Goal: Entertainment & Leisure: Browse casually

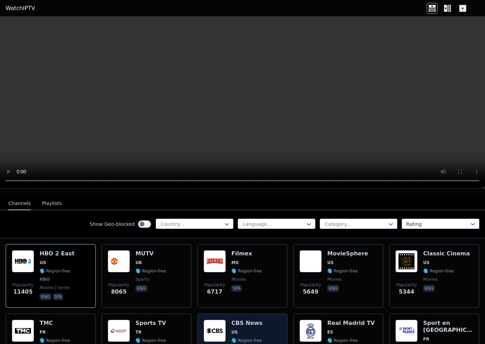
scroll to position [68, 0]
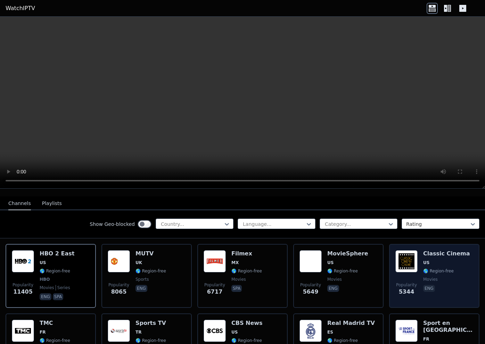
click at [437, 262] on span "US" at bounding box center [446, 263] width 47 height 6
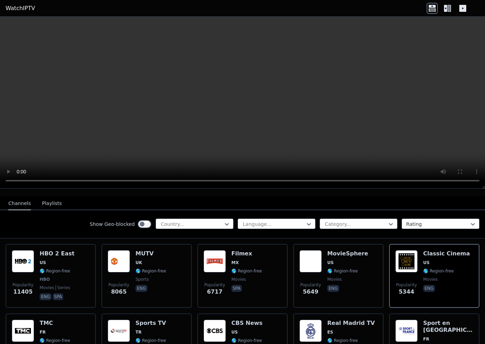
click at [220, 100] on video at bounding box center [242, 103] width 485 height 172
click at [249, 100] on video at bounding box center [242, 103] width 485 height 172
click at [234, 108] on video at bounding box center [242, 103] width 485 height 172
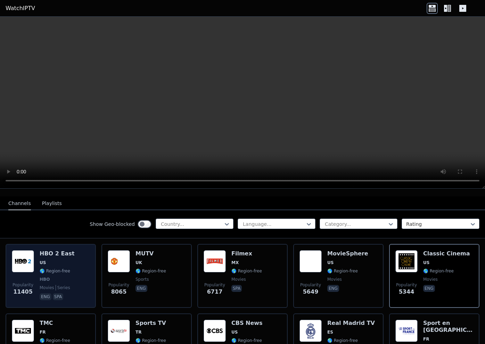
click at [73, 268] on div "Popularity 11405 HBO 2 East US 🌎 Region-free HBO movies series eng spa" at bounding box center [51, 275] width 78 height 51
click at [73, 264] on div "Popularity 11405 HBO 2 East US 🌎 Region-free HBO movies series eng spa" at bounding box center [51, 275] width 78 height 51
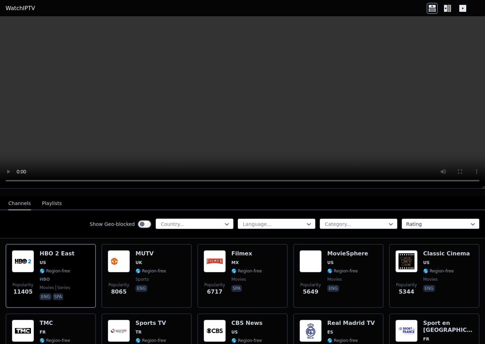
click at [217, 221] on div at bounding box center [191, 224] width 63 height 7
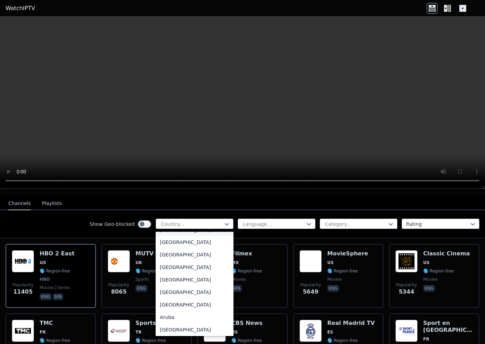
scroll to position [23, 0]
click at [189, 325] on div "[GEOGRAPHIC_DATA]" at bounding box center [195, 329] width 78 height 13
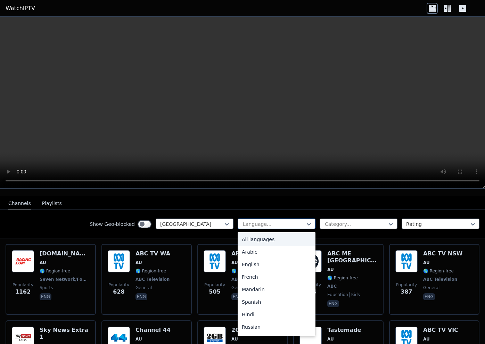
click at [256, 221] on div "Language..." at bounding box center [274, 224] width 62 height 7
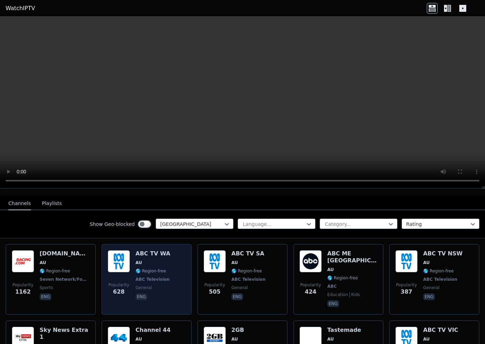
click at [118, 274] on div "Popularity 628" at bounding box center [119, 279] width 22 height 58
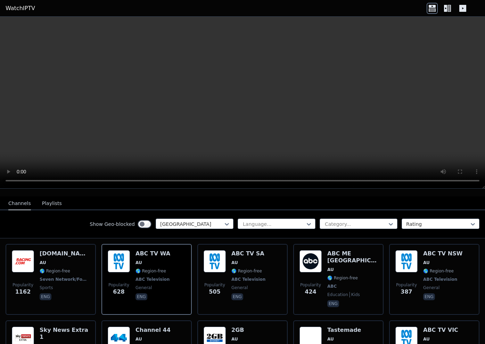
click at [11, 25] on video at bounding box center [242, 103] width 485 height 172
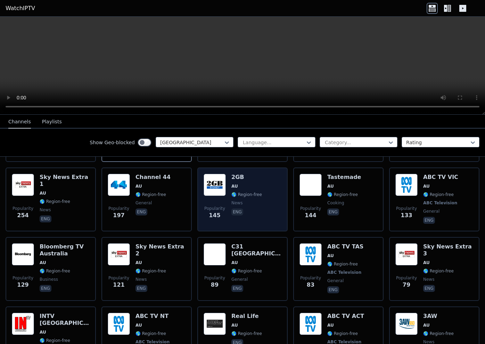
scroll to position [158, 0]
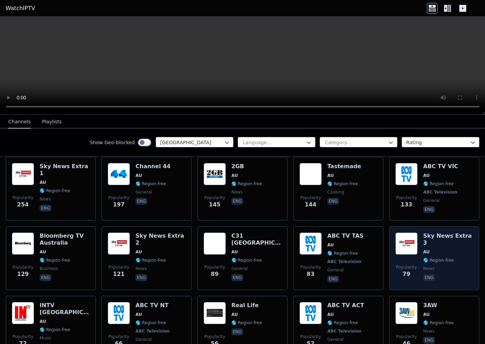
click at [435, 249] on span "AU" at bounding box center [448, 252] width 50 height 6
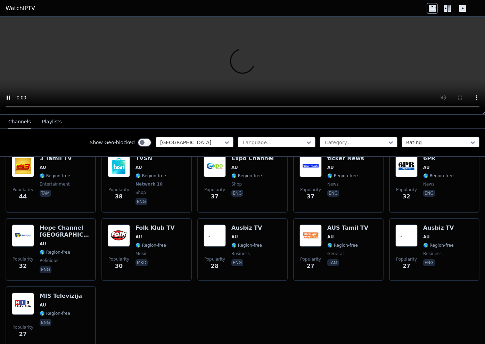
scroll to position [366, 0]
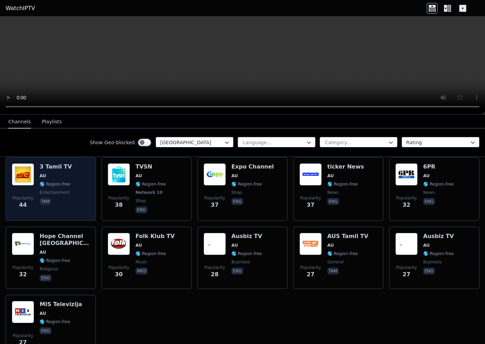
click at [70, 182] on div "Popularity 44 3 Tamil TV AU 🌎 Region-free entertainment tam" at bounding box center [51, 188] width 78 height 51
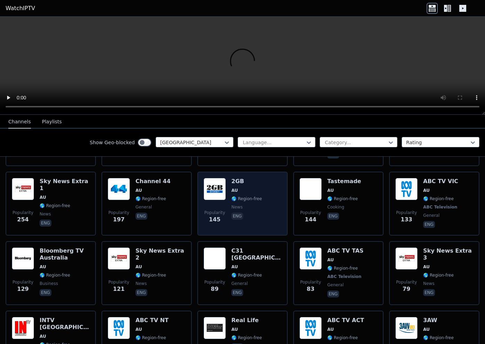
scroll to position [133, 0]
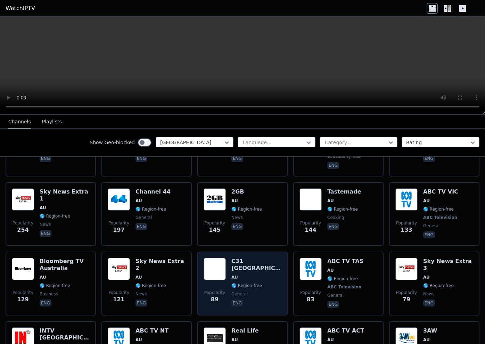
click at [250, 258] on h6 "C31 [GEOGRAPHIC_DATA]" at bounding box center [256, 265] width 50 height 14
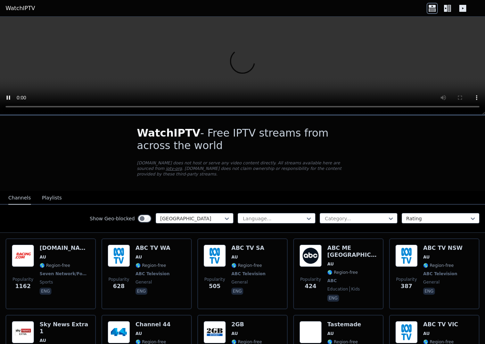
scroll to position [0, 0]
click at [8, 25] on video at bounding box center [242, 66] width 485 height 98
click at [240, 66] on video at bounding box center [242, 66] width 485 height 98
click at [210, 217] on div at bounding box center [191, 218] width 63 height 7
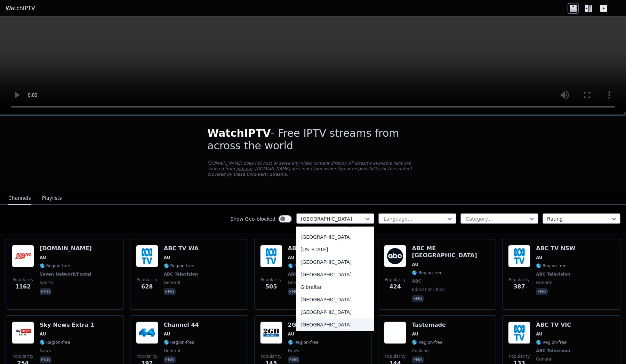
scroll to position [833, 0]
click at [330, 302] on div "[GEOGRAPHIC_DATA]" at bounding box center [335, 302] width 78 height 13
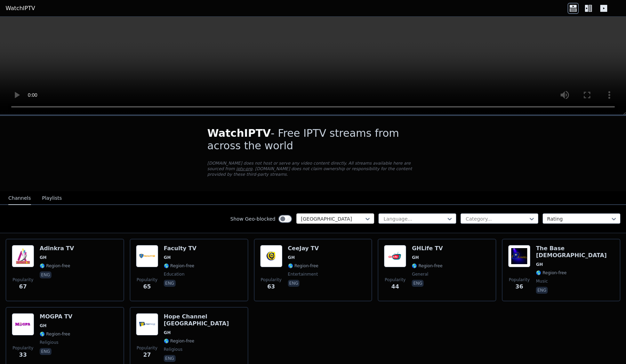
click at [334, 220] on div at bounding box center [332, 218] width 63 height 7
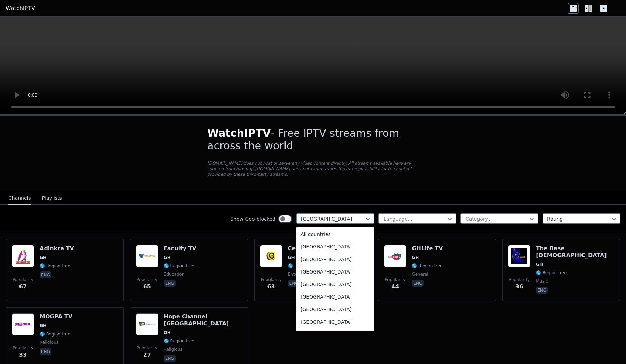
scroll to position [822, 0]
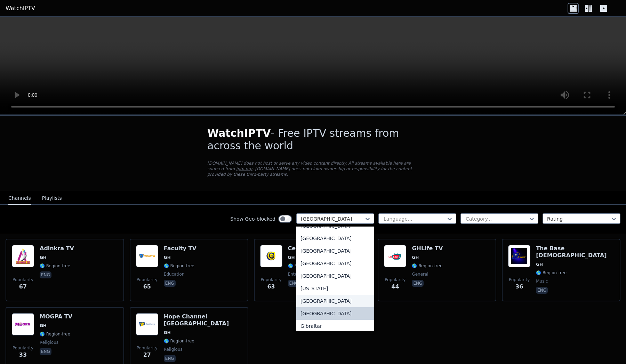
click at [329, 303] on div "[GEOGRAPHIC_DATA]" at bounding box center [335, 300] width 78 height 13
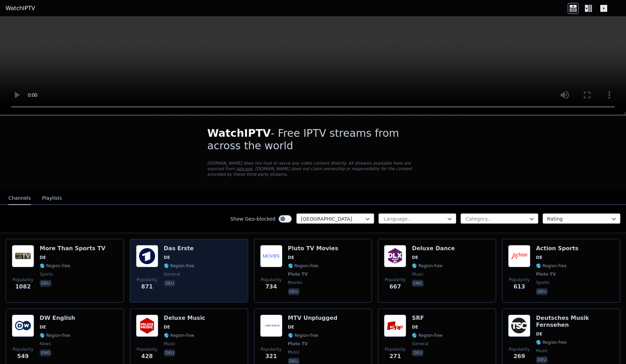
click at [218, 259] on div "Popularity 871 Das Erste DE 🌎 Region-free general deu" at bounding box center [189, 270] width 106 height 51
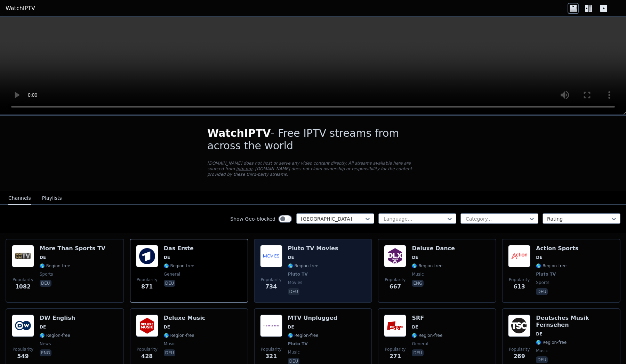
click at [339, 260] on div "Popularity 734 Pluto TV Movies DE 🌎 Region-free Pluto TV movies deu" at bounding box center [313, 270] width 106 height 51
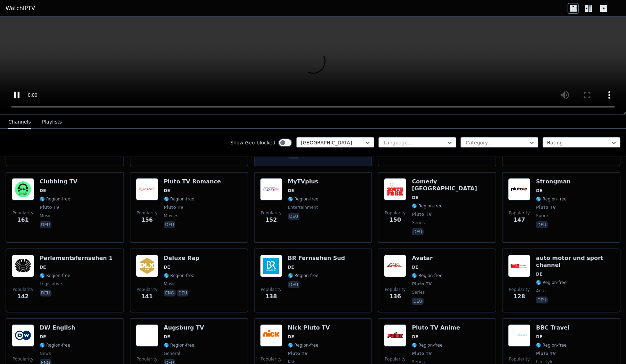
scroll to position [346, 0]
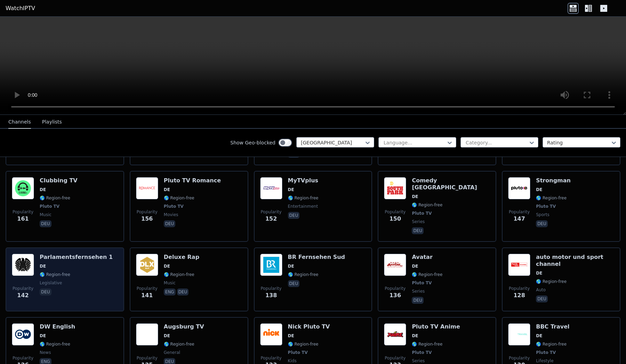
click at [104, 275] on div "Popularity 142 Parlamentsfernsehen 1 DE 🌎 Region-free legislative deu" at bounding box center [65, 278] width 106 height 51
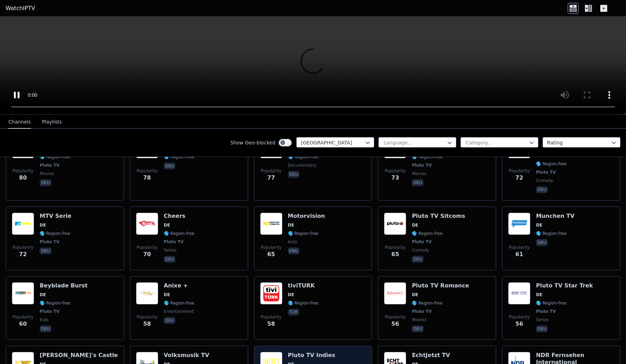
scroll to position [896, 0]
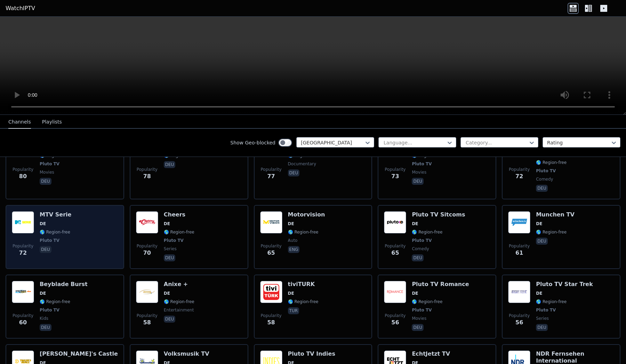
click at [89, 211] on div "Popularity 72 MTV Serie DE 🌎 Region-free Pluto TV deu" at bounding box center [65, 236] width 106 height 51
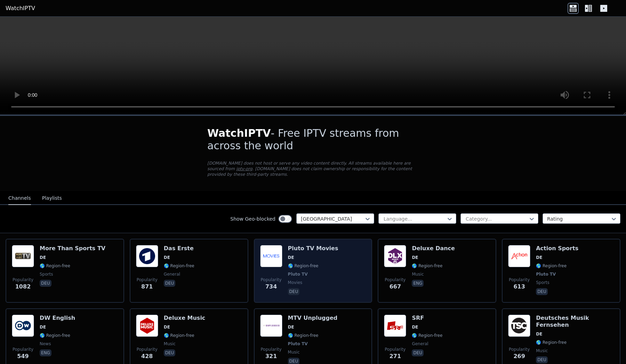
scroll to position [0, 0]
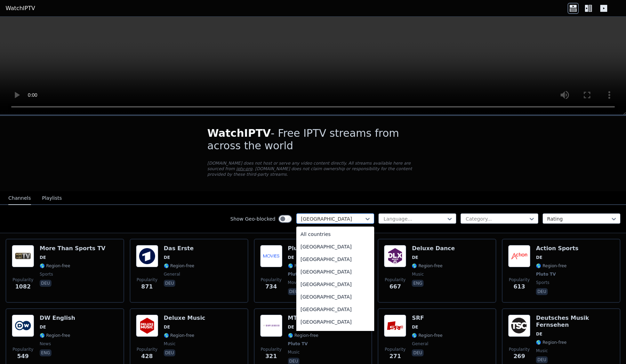
click at [356, 217] on div at bounding box center [332, 218] width 63 height 7
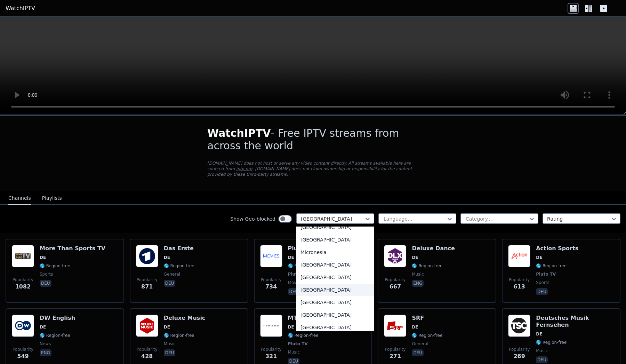
scroll to position [1584, 0]
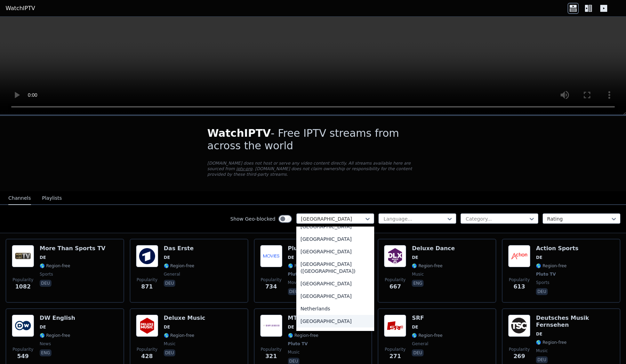
click at [326, 321] on div "[GEOGRAPHIC_DATA]" at bounding box center [335, 321] width 78 height 13
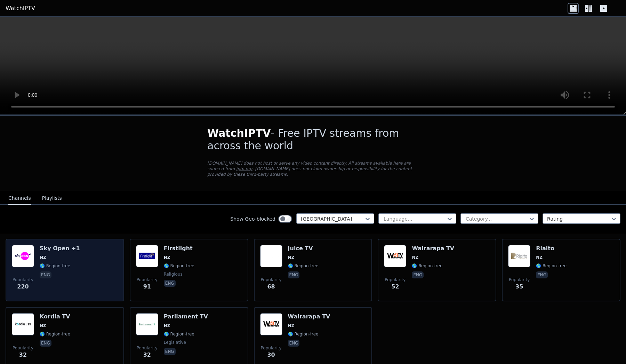
click at [82, 259] on div "Popularity 220 Sky Open +1 NZ 🌎 Region-free eng" at bounding box center [65, 270] width 106 height 50
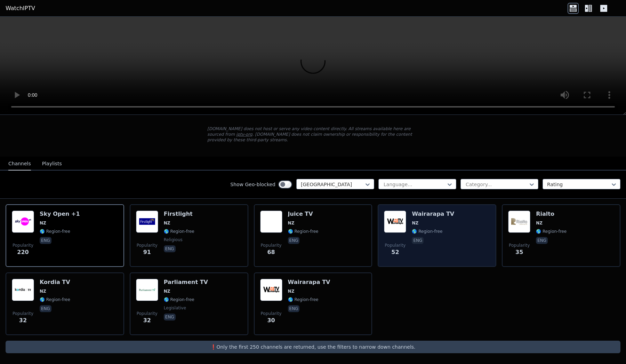
scroll to position [34, 0]
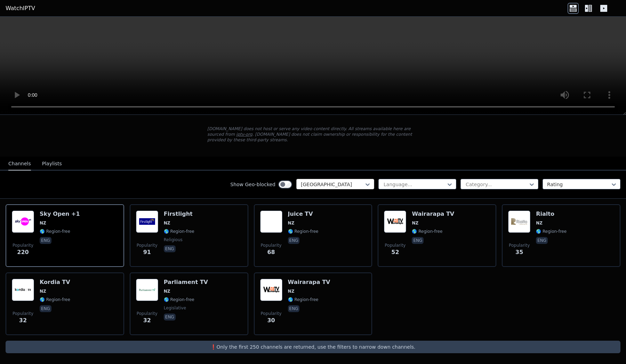
click at [331, 186] on div at bounding box center [332, 184] width 63 height 7
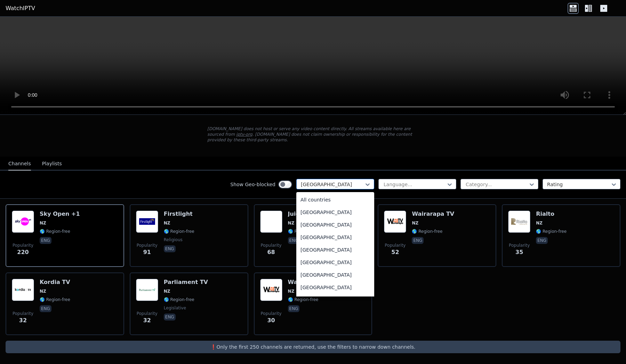
scroll to position [1585, 0]
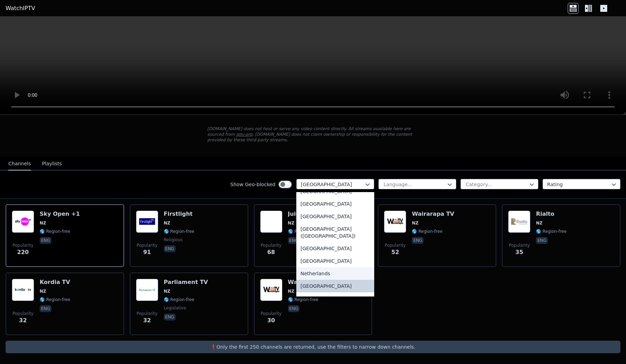
click at [325, 271] on div "Netherlands" at bounding box center [335, 273] width 78 height 13
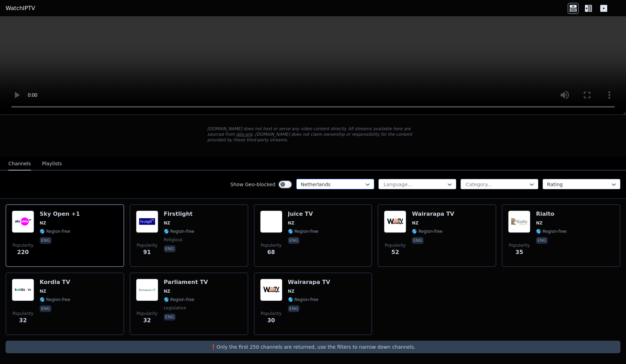
click at [340, 180] on div "Netherlands" at bounding box center [335, 184] width 78 height 10
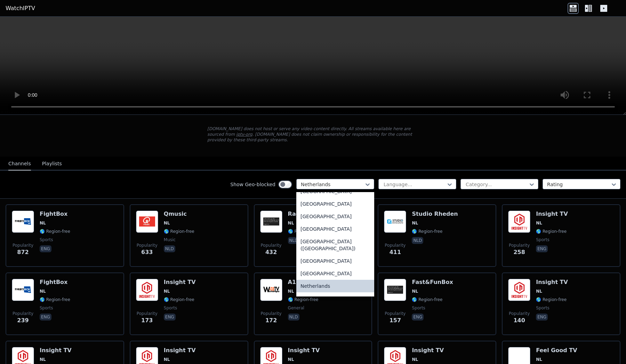
scroll to position [1581, 0]
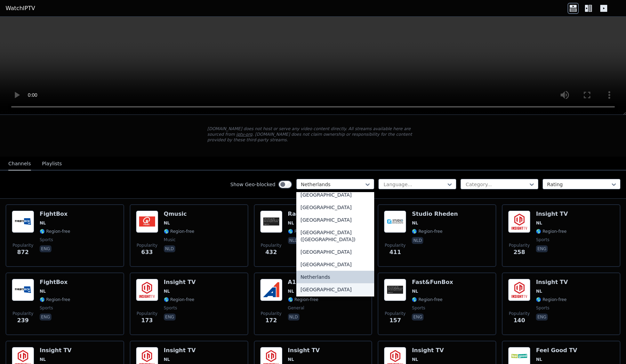
click at [328, 287] on div "[GEOGRAPHIC_DATA]" at bounding box center [335, 289] width 78 height 13
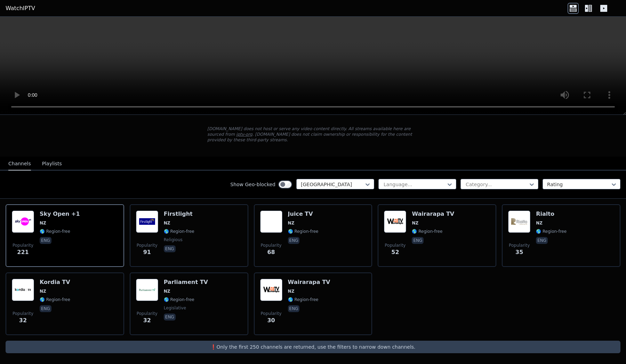
scroll to position [34, 0]
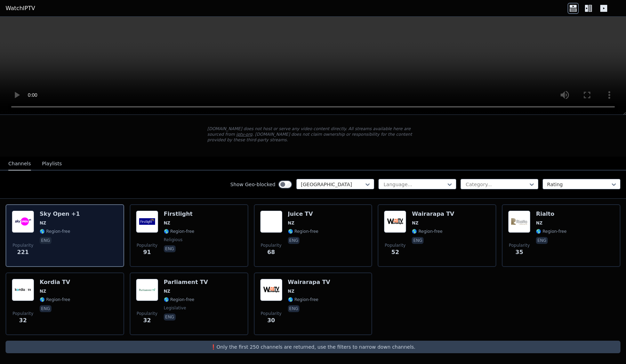
click at [86, 219] on div "Popularity 221 Sky Open +1 NZ 🌎 Region-free eng" at bounding box center [65, 235] width 106 height 50
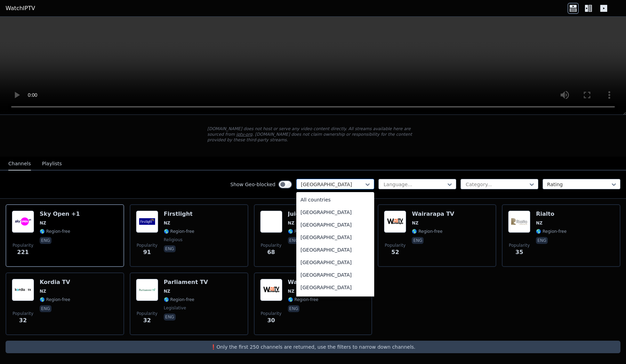
click at [339, 182] on div at bounding box center [332, 184] width 63 height 7
click at [327, 224] on div "[GEOGRAPHIC_DATA]" at bounding box center [335, 225] width 78 height 13
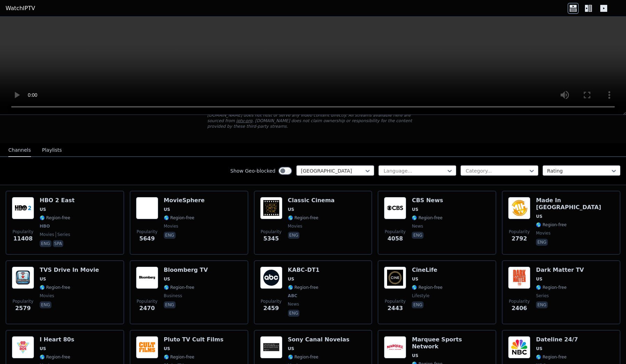
scroll to position [51, 0]
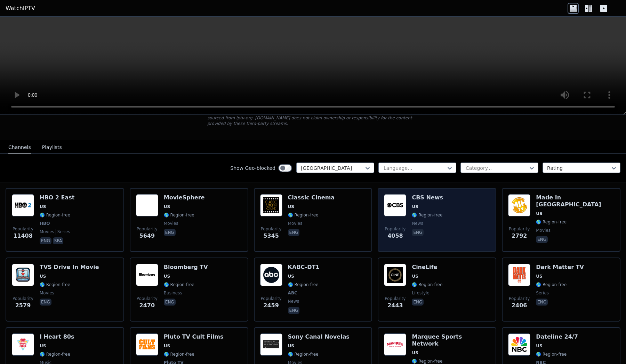
click at [443, 210] on div "Popularity 4058 CBS News US 🌎 Region-free news eng" at bounding box center [437, 219] width 106 height 51
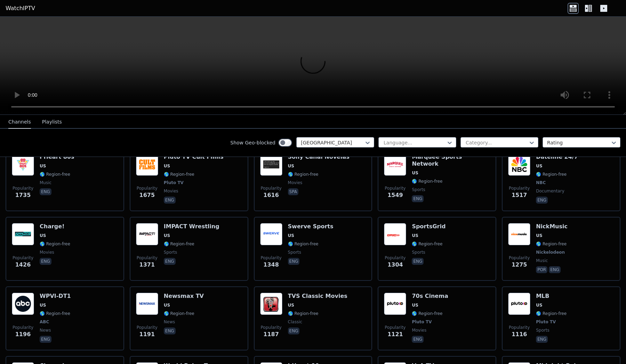
scroll to position [231, 0]
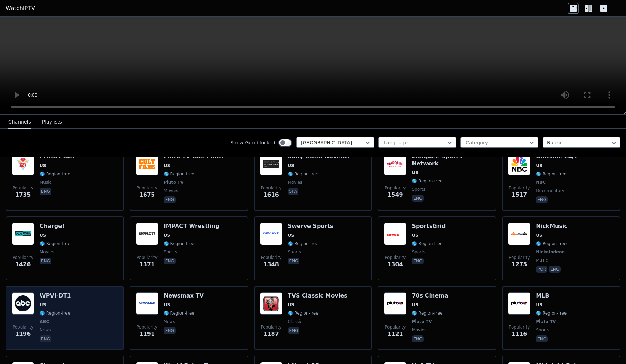
click at [92, 306] on div "Popularity 1196 WPVI-DT1 US 🌎 Region-free ABC news eng" at bounding box center [65, 317] width 106 height 51
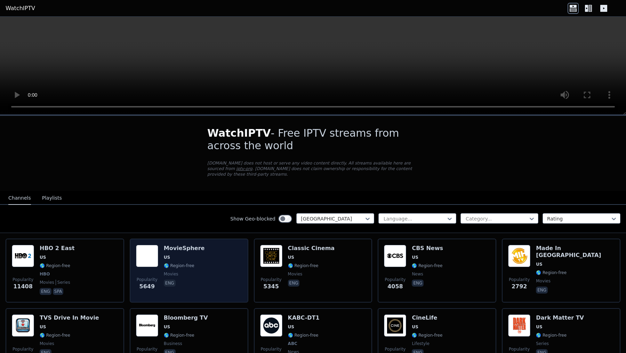
scroll to position [430, 0]
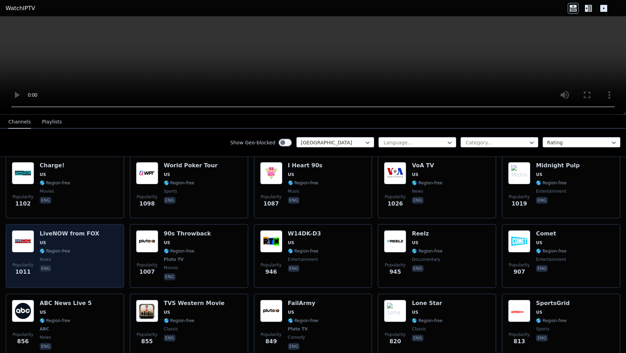
click at [67, 242] on span "US" at bounding box center [70, 243] width 60 height 6
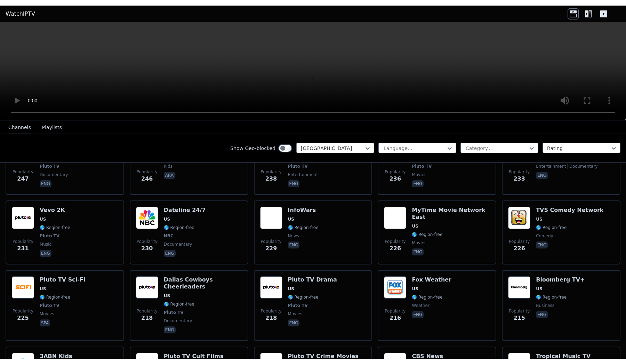
scroll to position [2745, 0]
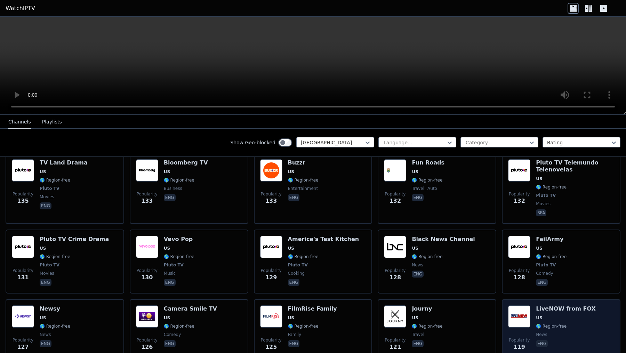
click at [485, 323] on span "🌎 Region-free" at bounding box center [551, 326] width 31 height 6
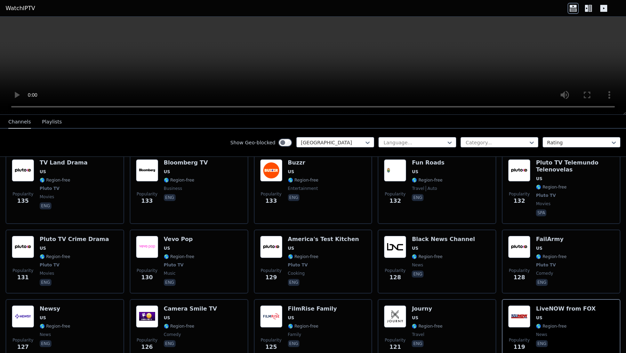
click at [11, 24] on video at bounding box center [313, 66] width 626 height 98
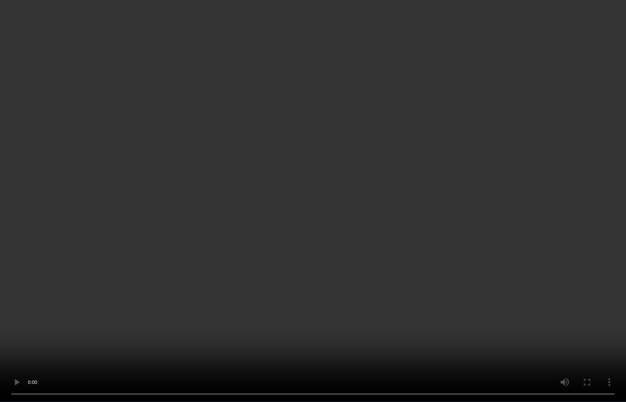
click at [374, 344] on video at bounding box center [313, 201] width 626 height 402
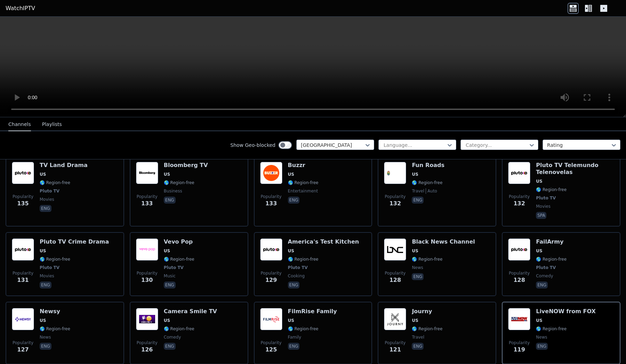
click at [312, 69] on video at bounding box center [313, 67] width 626 height 100
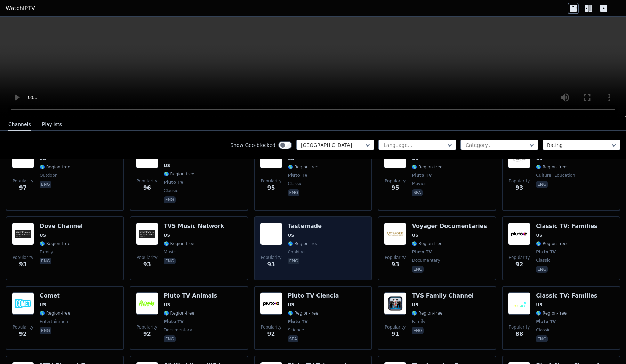
scroll to position [3412, 0]
